Goal: Task Accomplishment & Management: Manage account settings

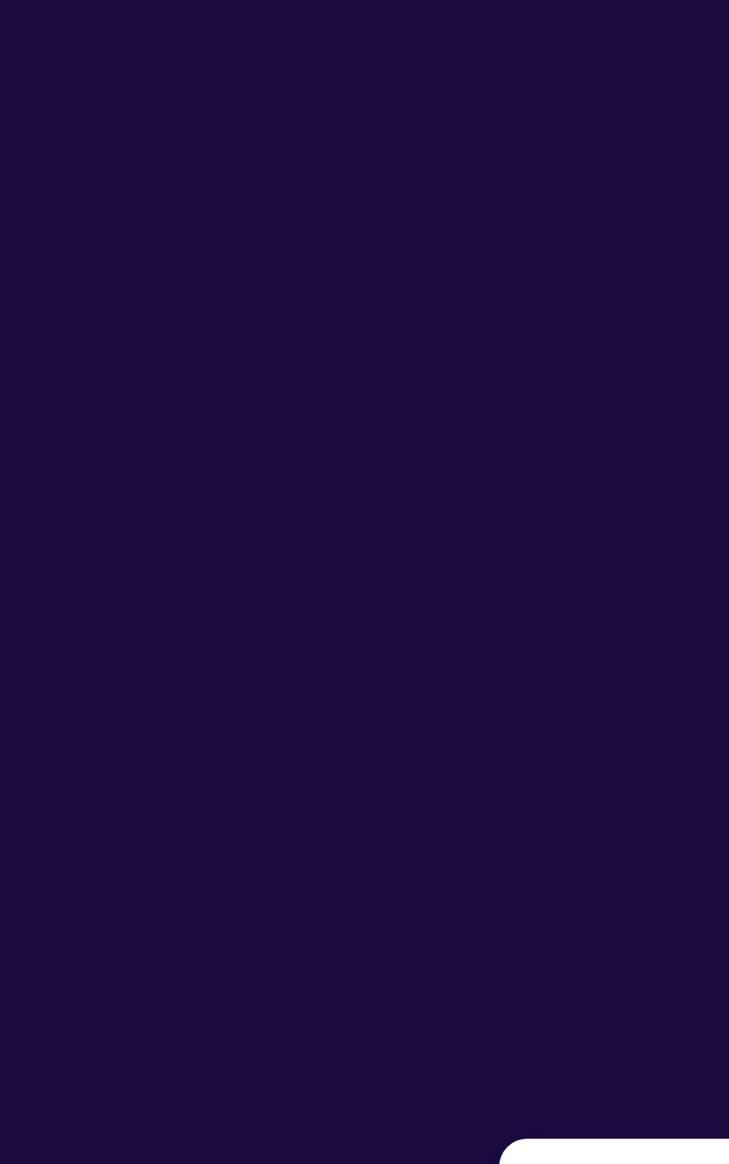
type input "**********"
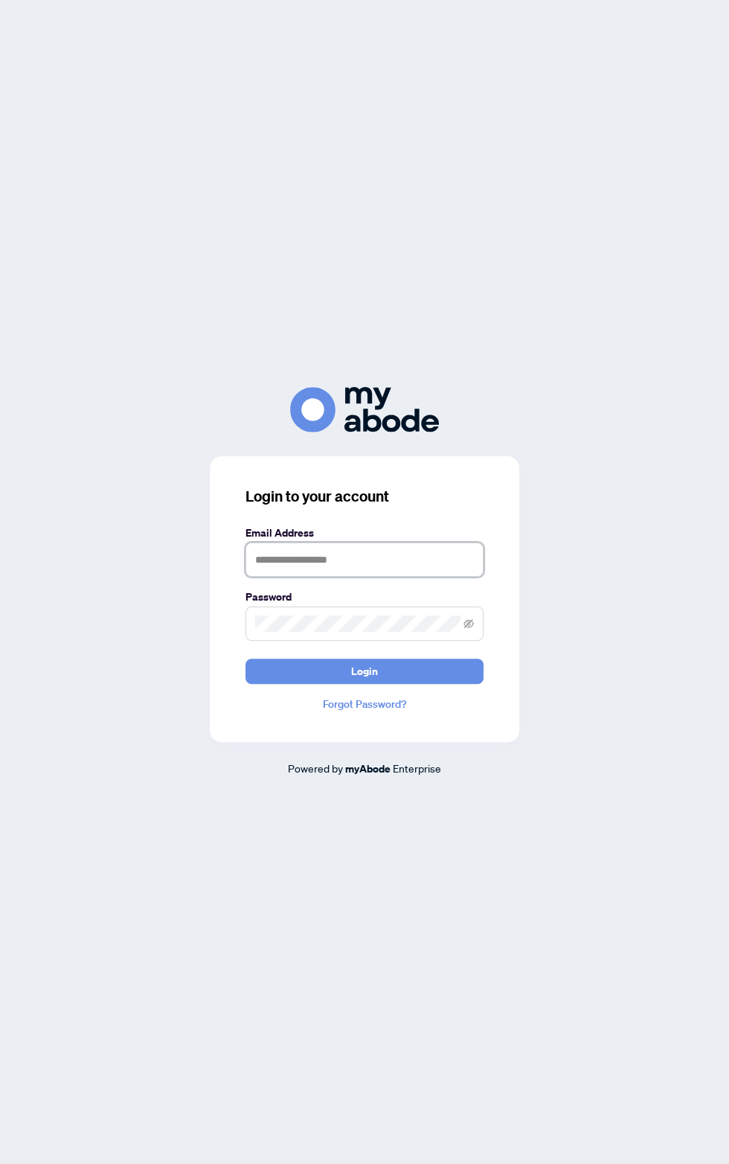
type input "**********"
click at [383, 684] on button "Login" at bounding box center [365, 671] width 238 height 25
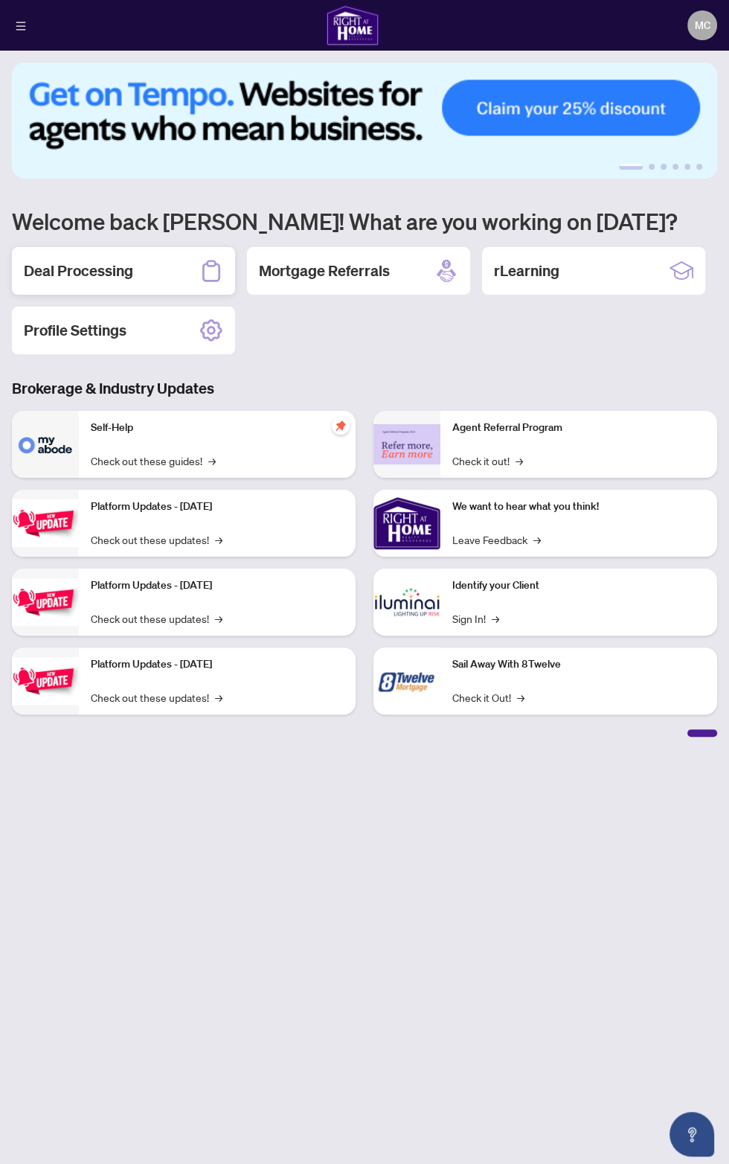
click at [131, 274] on h2 "Deal Processing" at bounding box center [78, 270] width 109 height 21
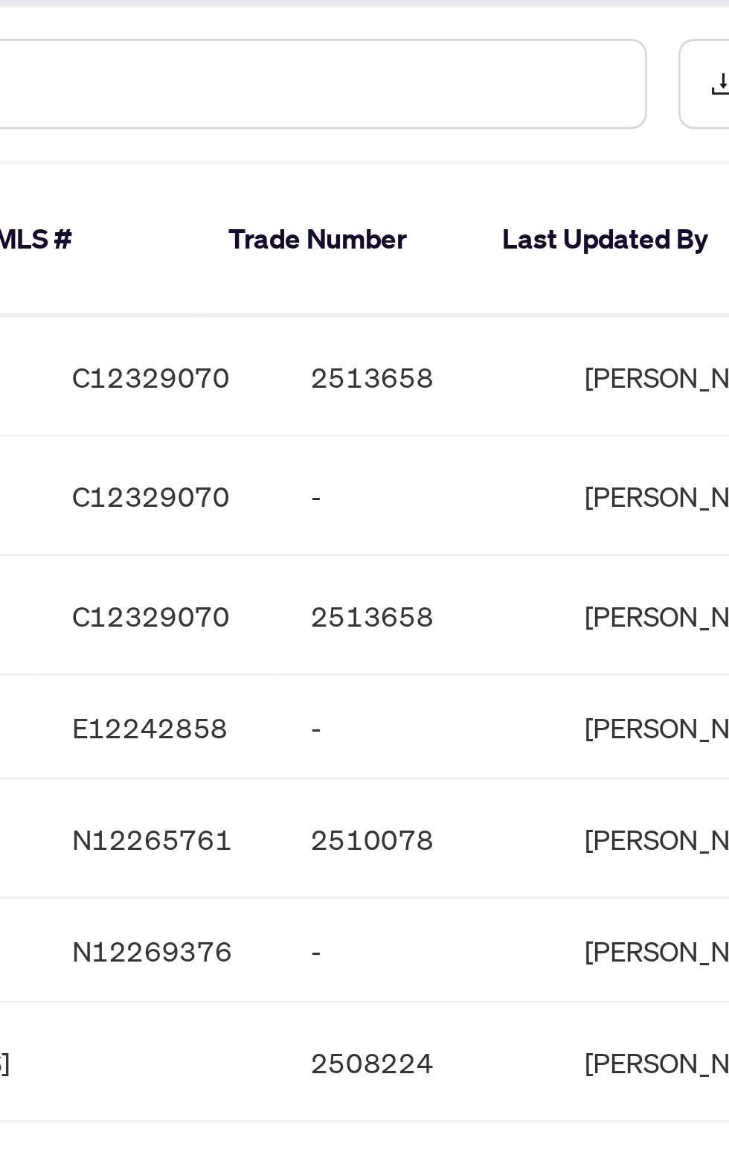
scroll to position [0, 345]
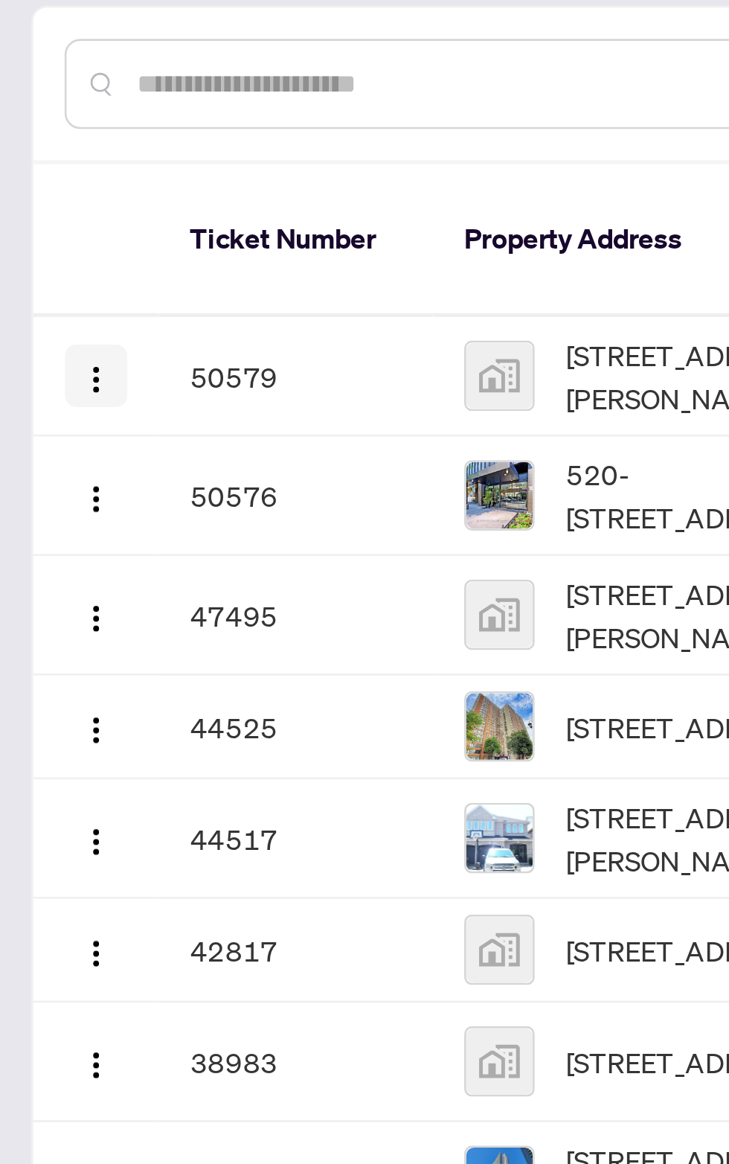
click at [33, 266] on img "button" at bounding box center [37, 272] width 12 height 12
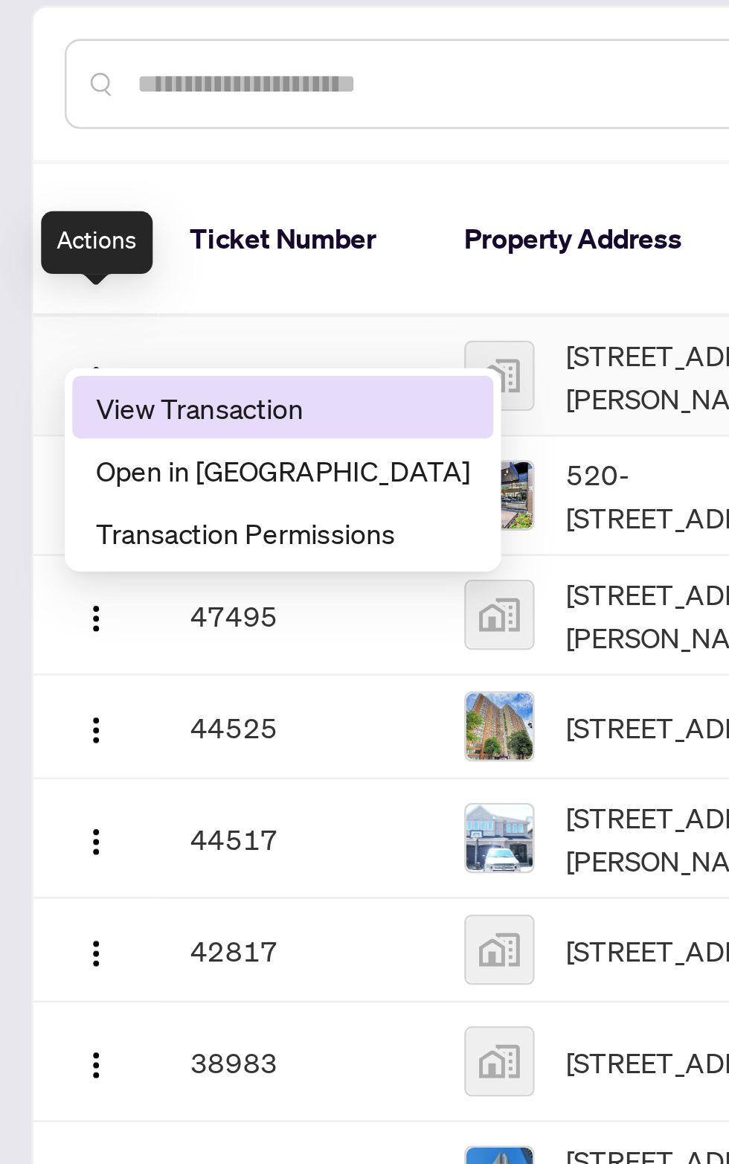
click at [100, 278] on span "View Transaction" at bounding box center [107, 283] width 142 height 16
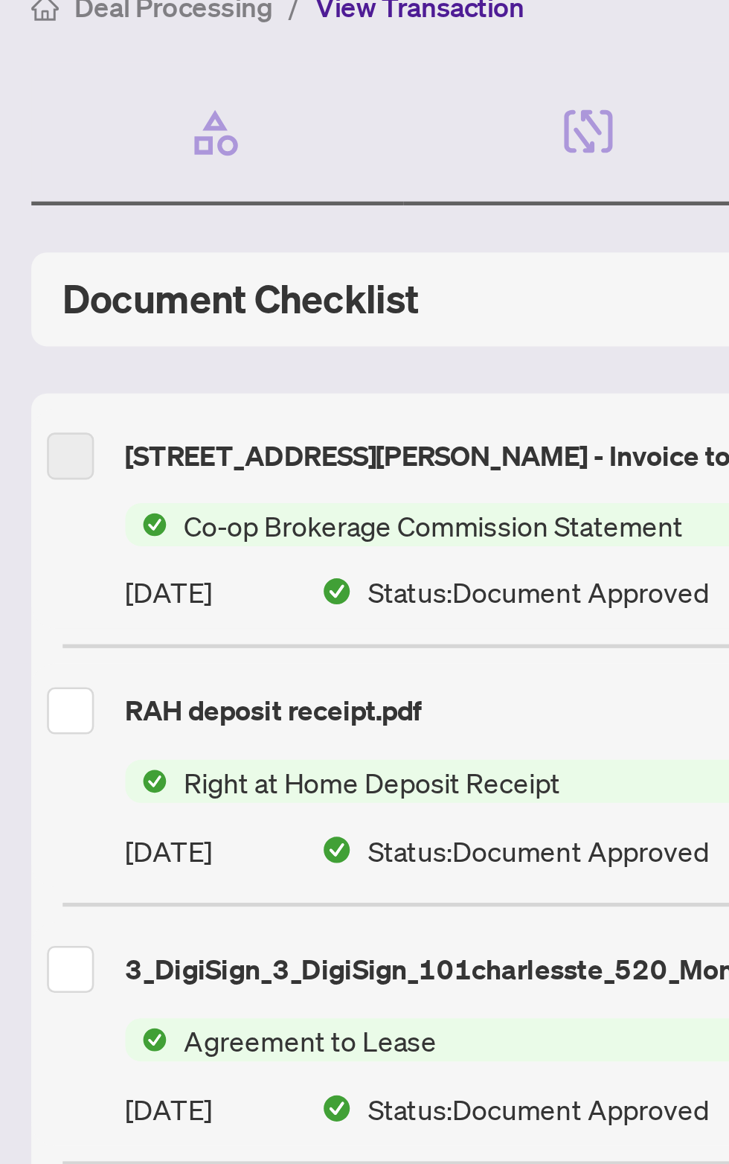
click at [196, 321] on span "Co-op Brokerage Commission Statement" at bounding box center [165, 327] width 202 height 16
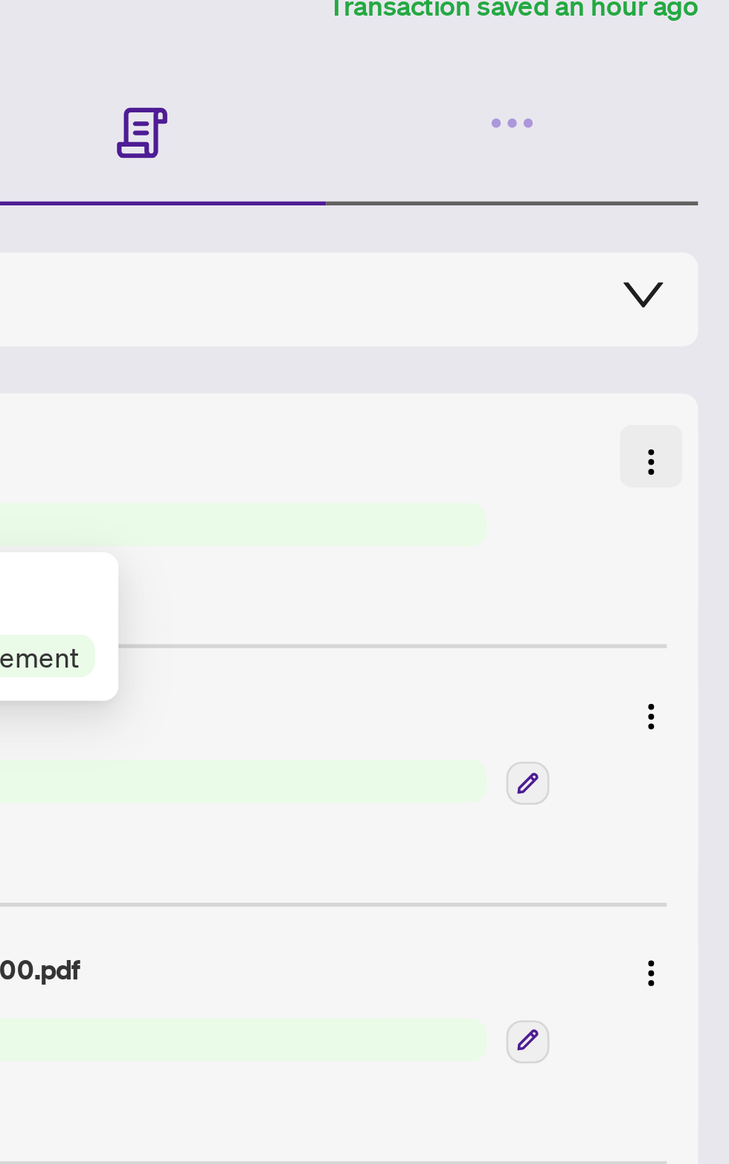
click at [703, 307] on span "button" at bounding box center [700, 301] width 12 height 16
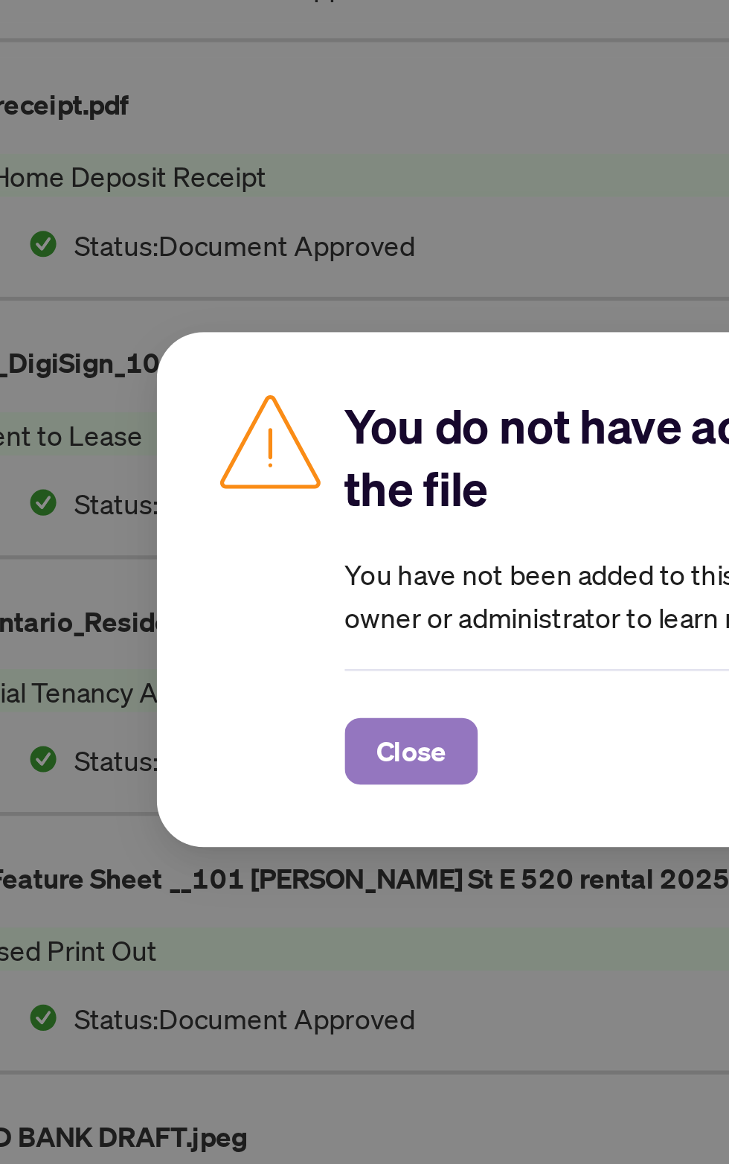
click at [275, 638] on span "Close" at bounding box center [268, 644] width 27 height 24
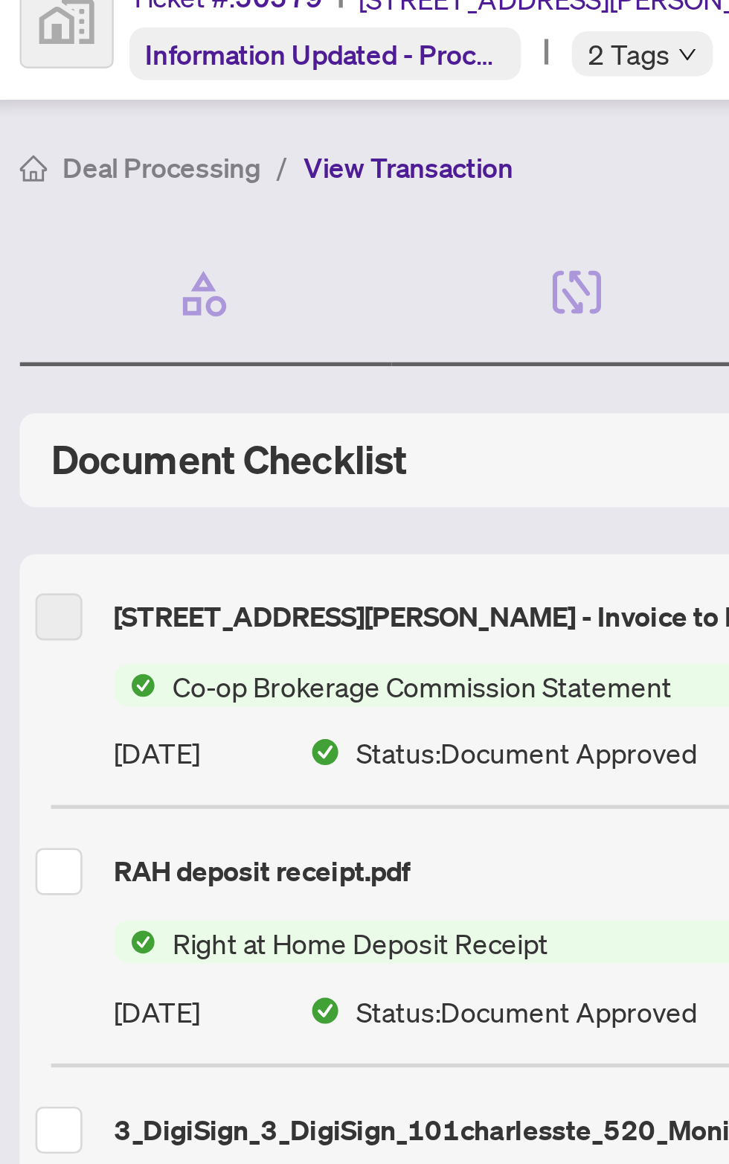
click at [170, 325] on span "Co-op Brokerage Commission Statement" at bounding box center [165, 327] width 202 height 16
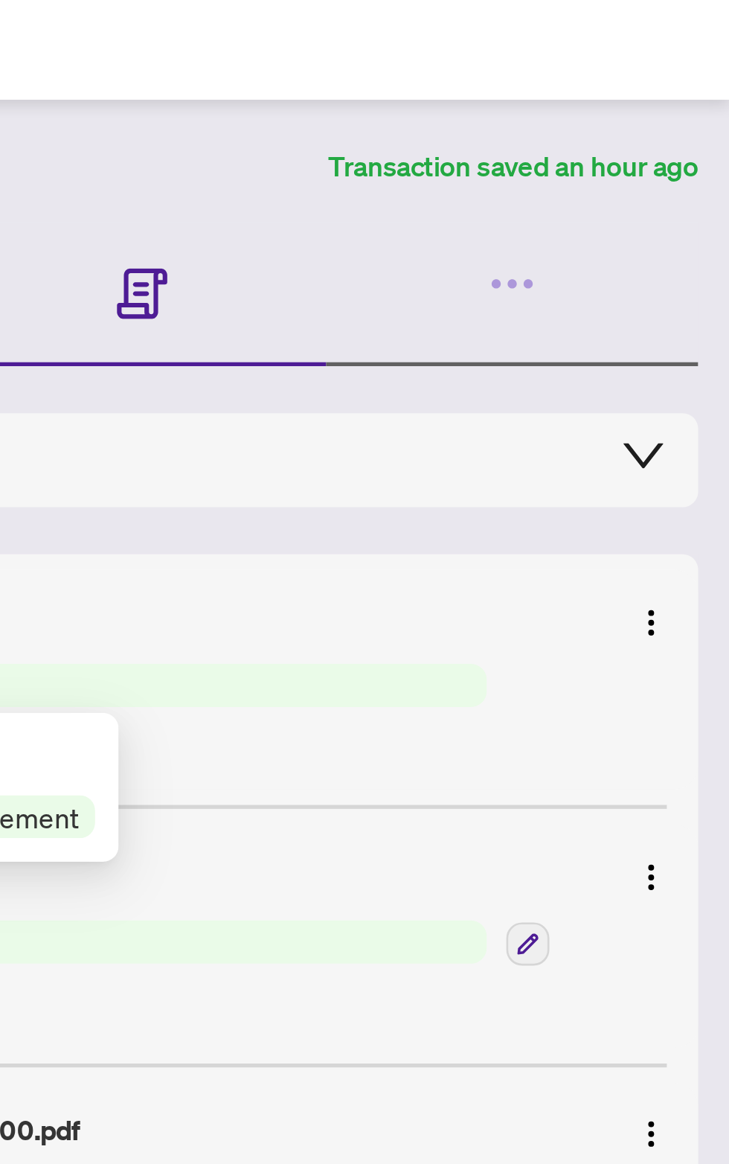
click at [697, 321] on div "Co-op Brokerage Commission Statement" at bounding box center [380, 327] width 664 height 16
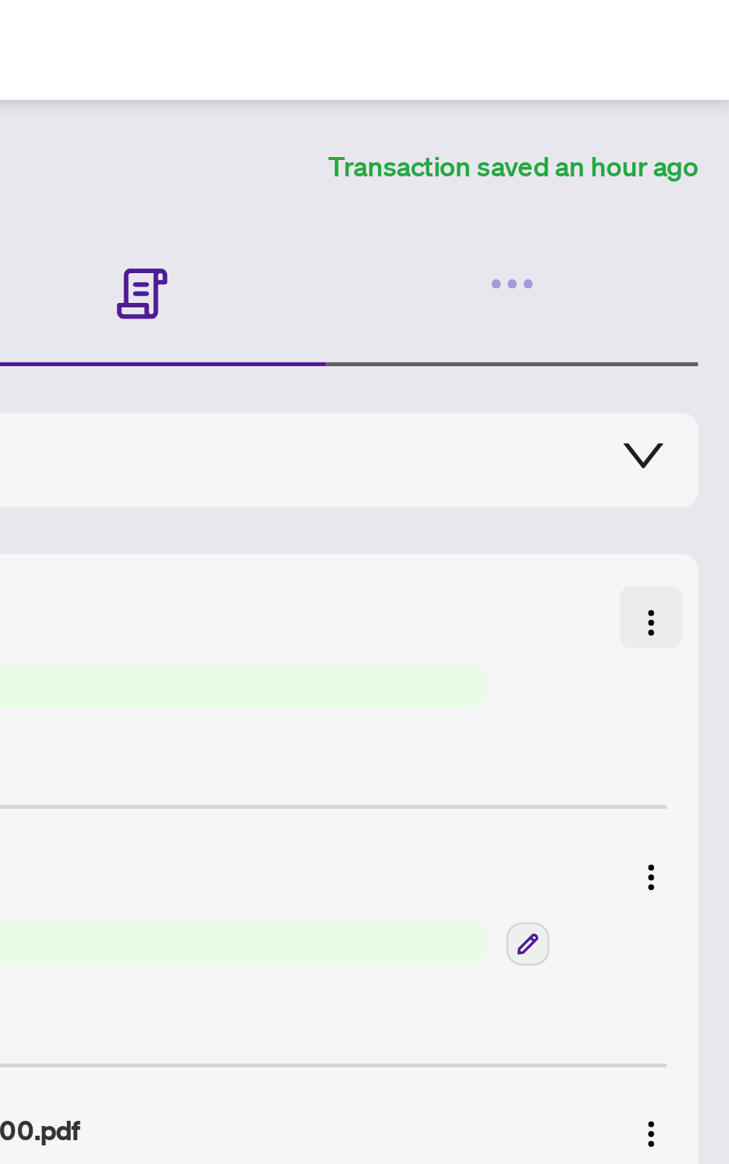
click at [706, 307] on button "button" at bounding box center [700, 301] width 24 height 24
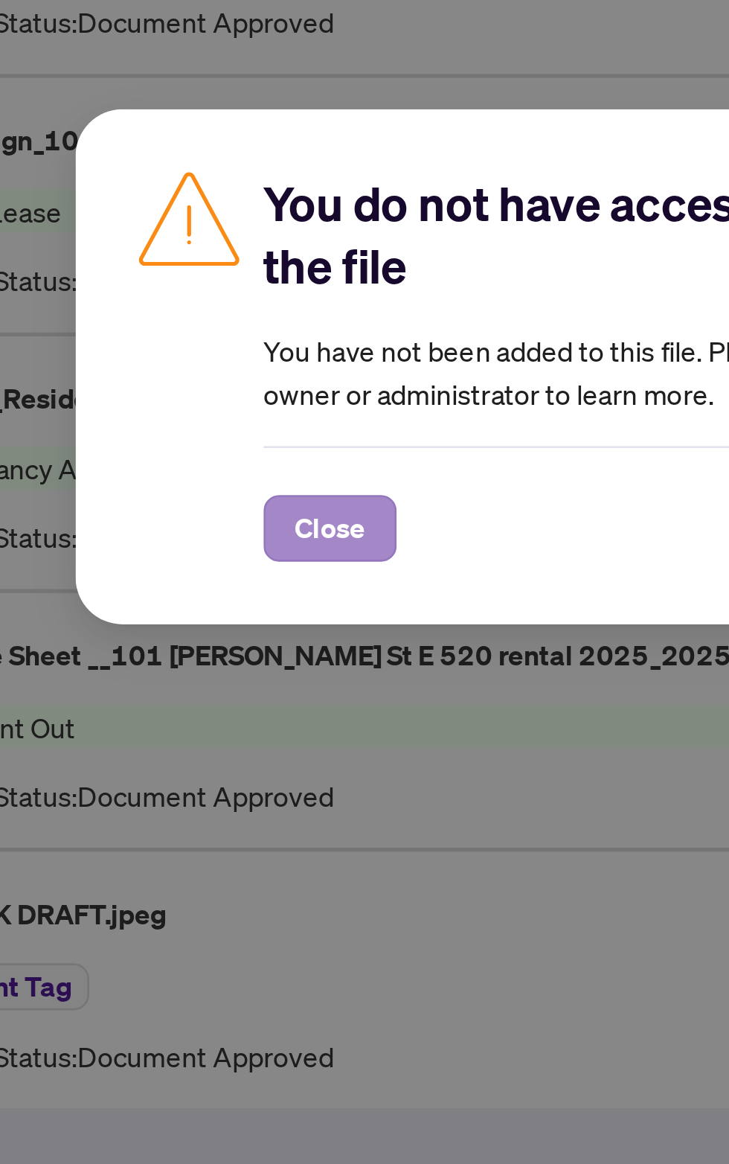
click at [278, 656] on span "Close" at bounding box center [268, 644] width 27 height 24
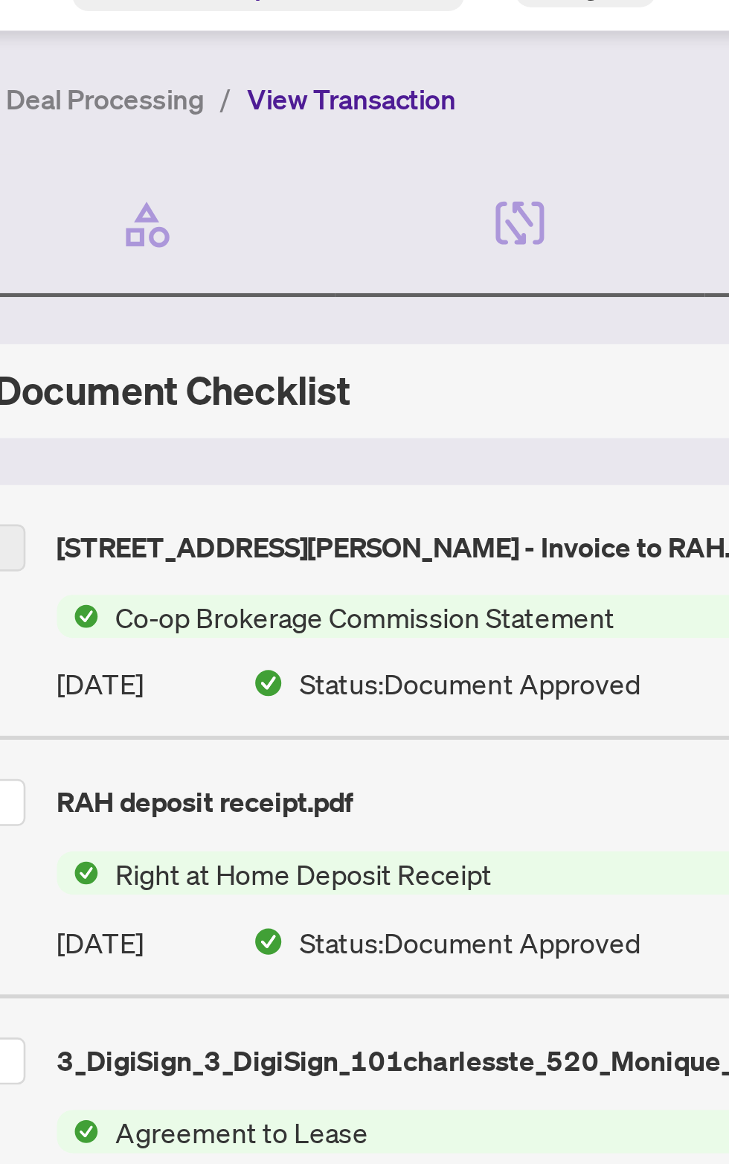
click at [188, 321] on span "Co-op Brokerage Commission Statement" at bounding box center [165, 327] width 202 height 16
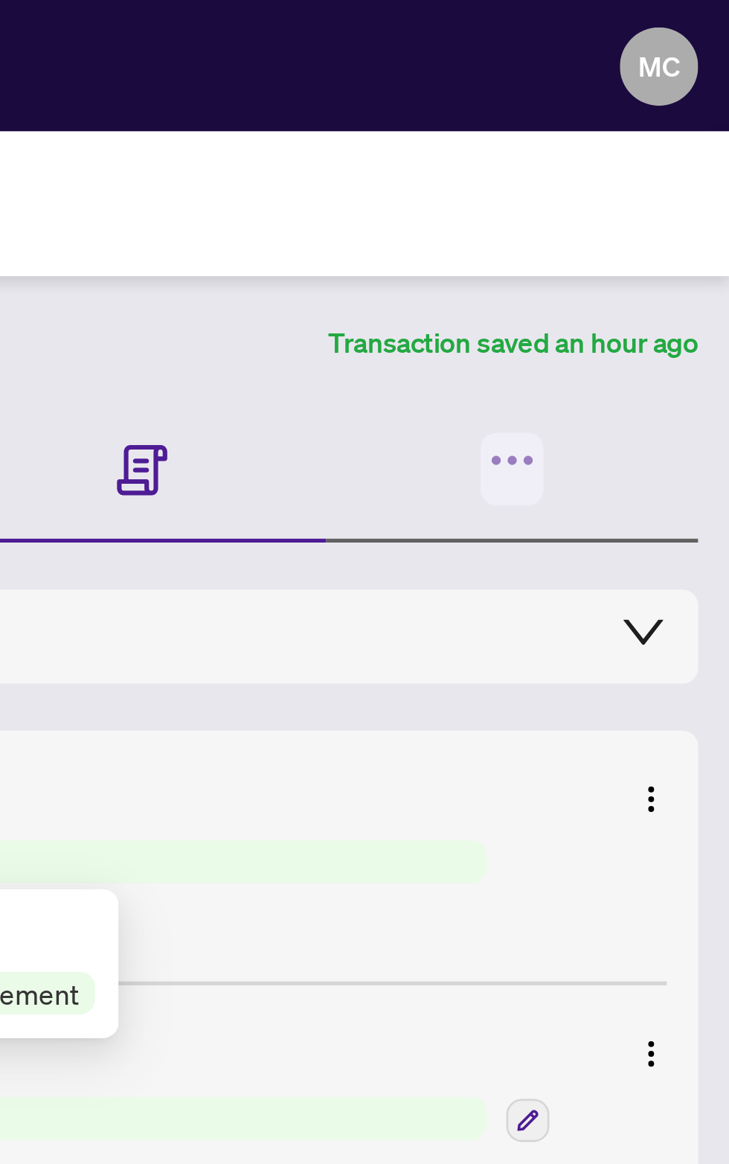
click at [653, 173] on icon "button" at bounding box center [653, 175] width 4 height 4
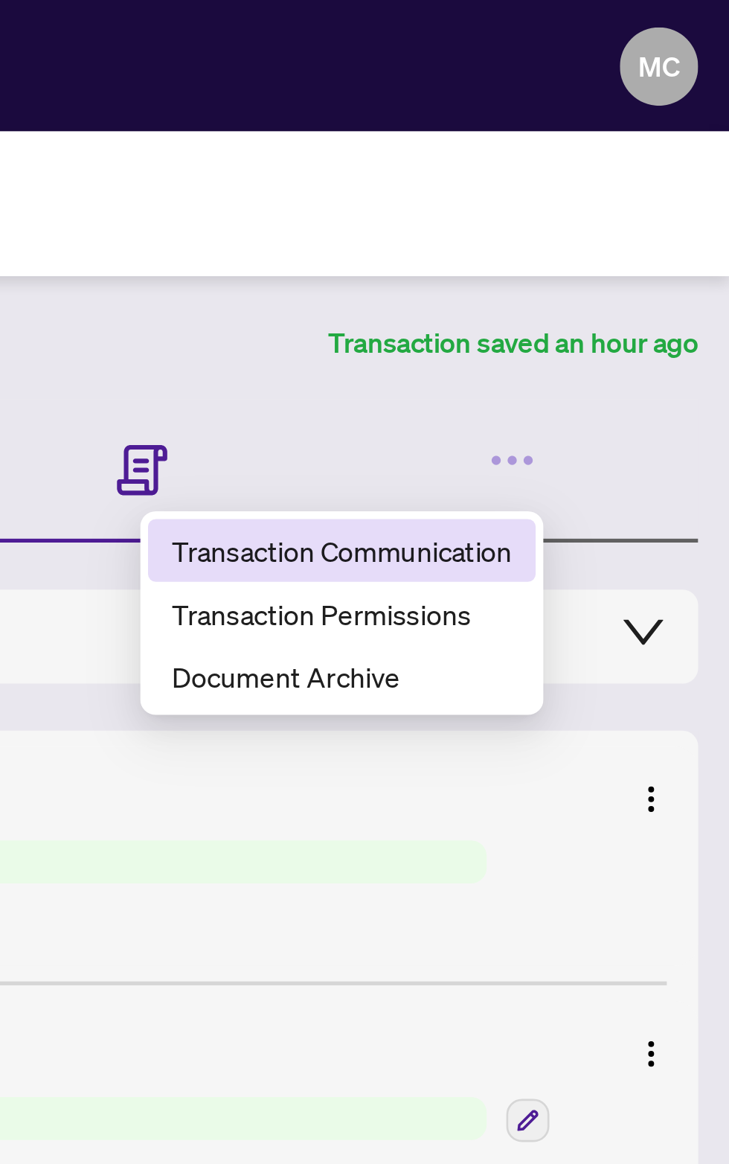
click at [601, 206] on span "Transaction Communication" at bounding box center [581, 209] width 129 height 16
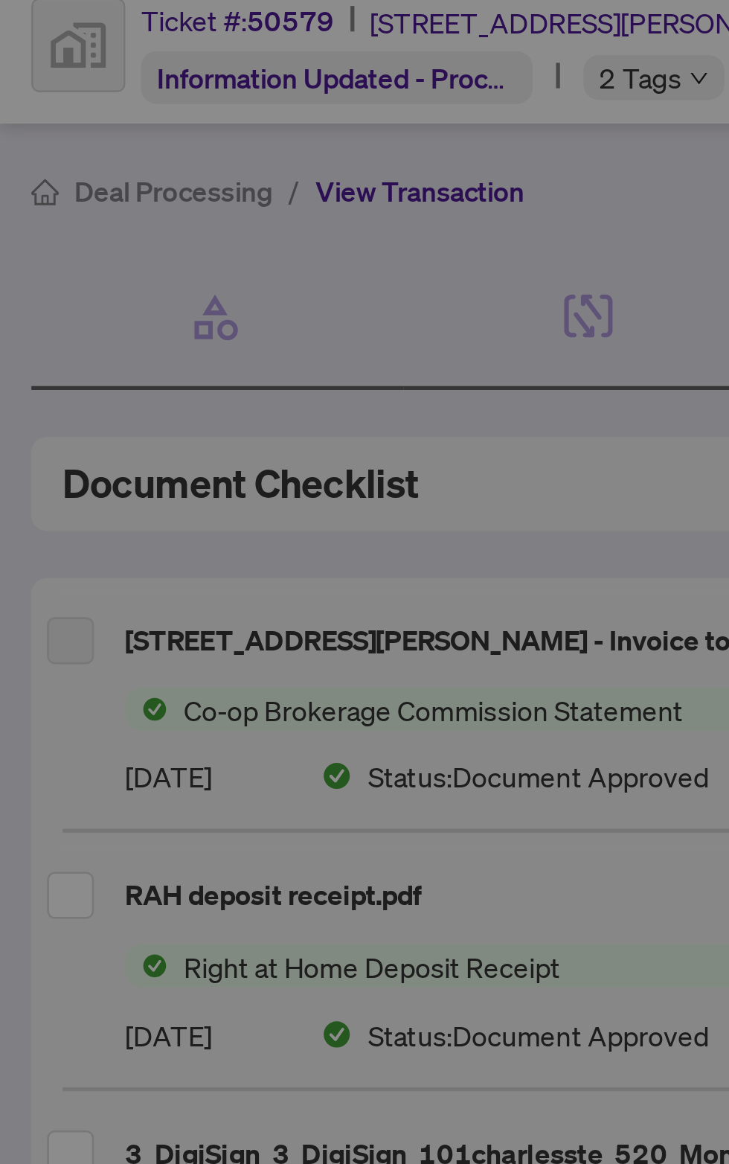
click at [202, 333] on div at bounding box center [364, 582] width 729 height 1164
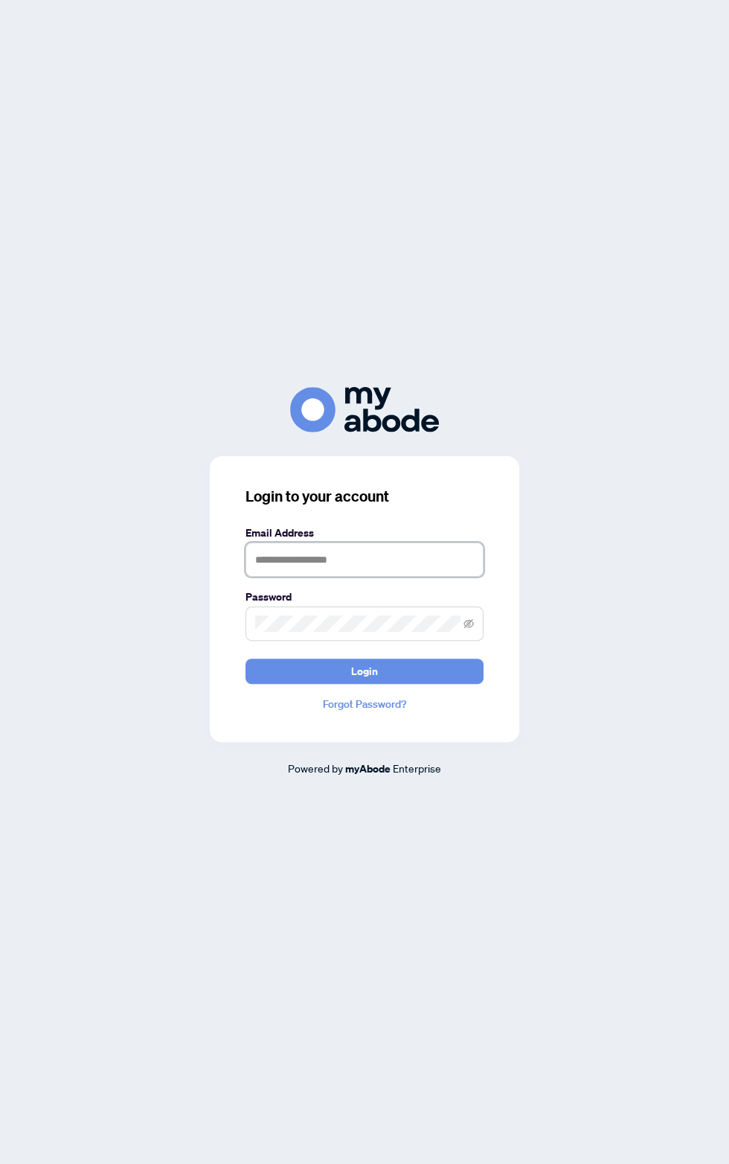
type input "**********"
click at [374, 712] on link "Forgot Password?" at bounding box center [365, 704] width 238 height 16
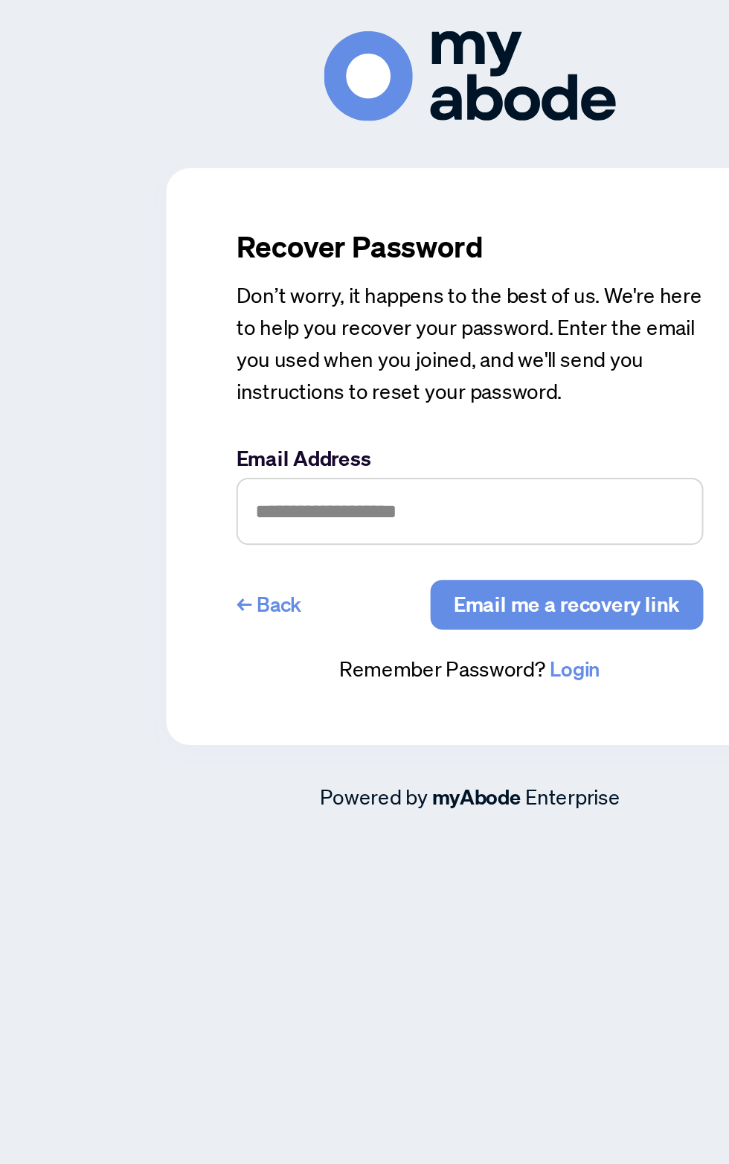
scroll to position [2, 0]
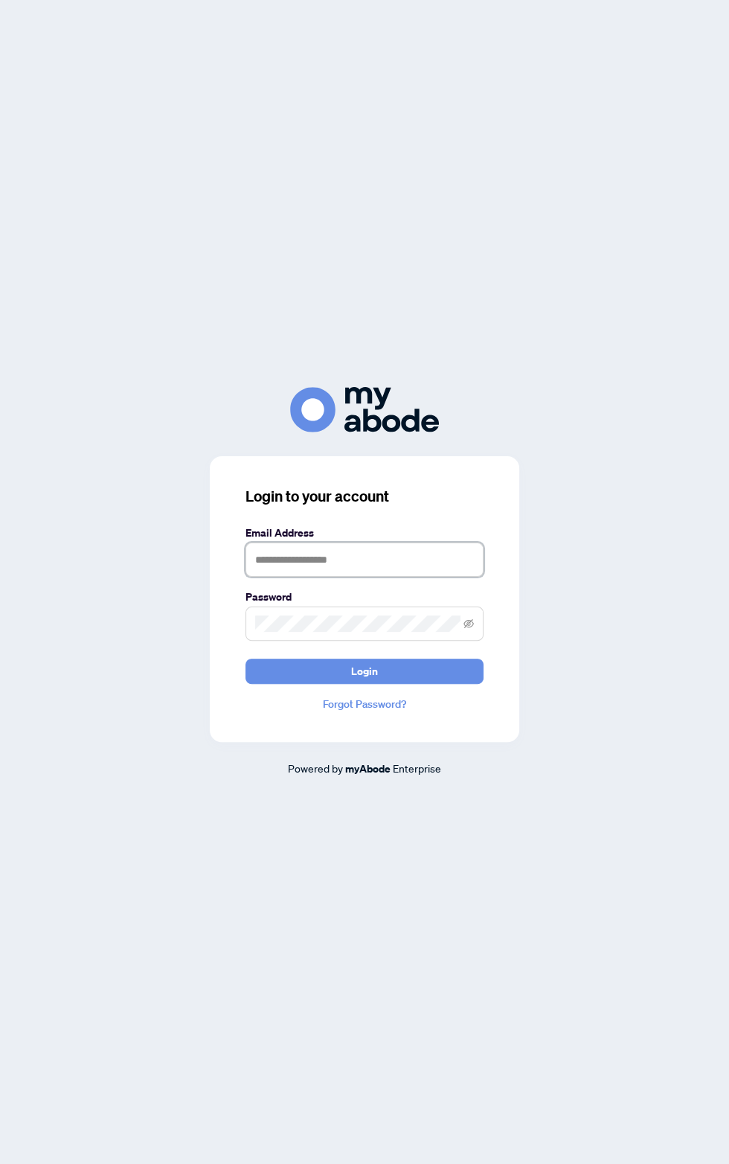
type input "**********"
